Goal: Task Accomplishment & Management: Manage account settings

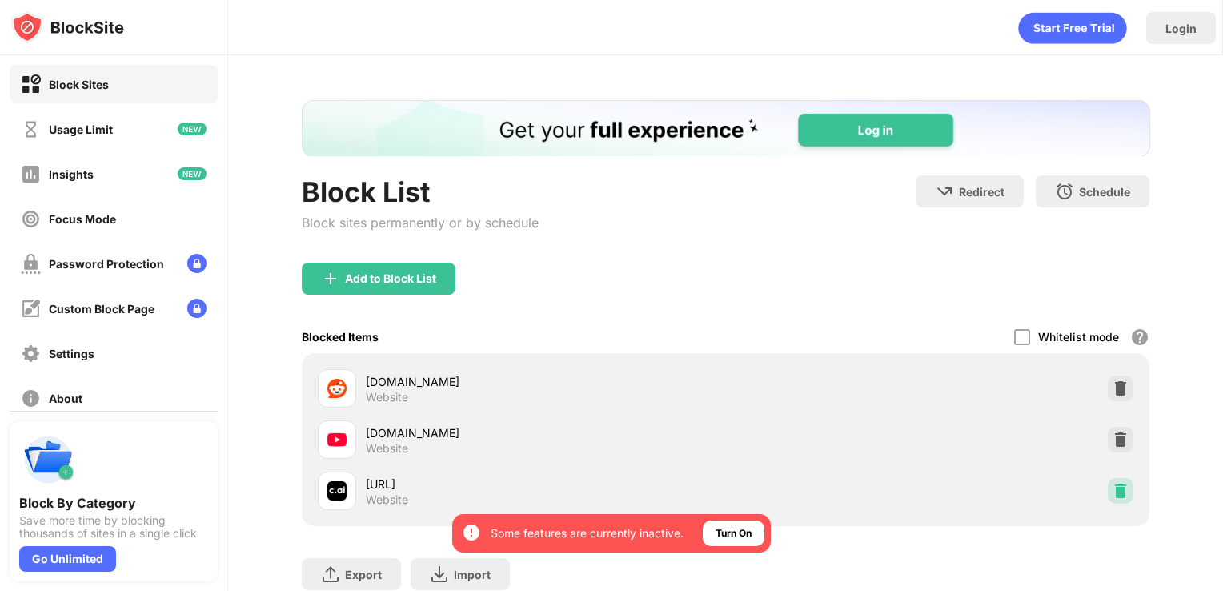
click at [1113, 483] on img at bounding box center [1121, 491] width 16 height 16
